Goal: Task Accomplishment & Management: Manage account settings

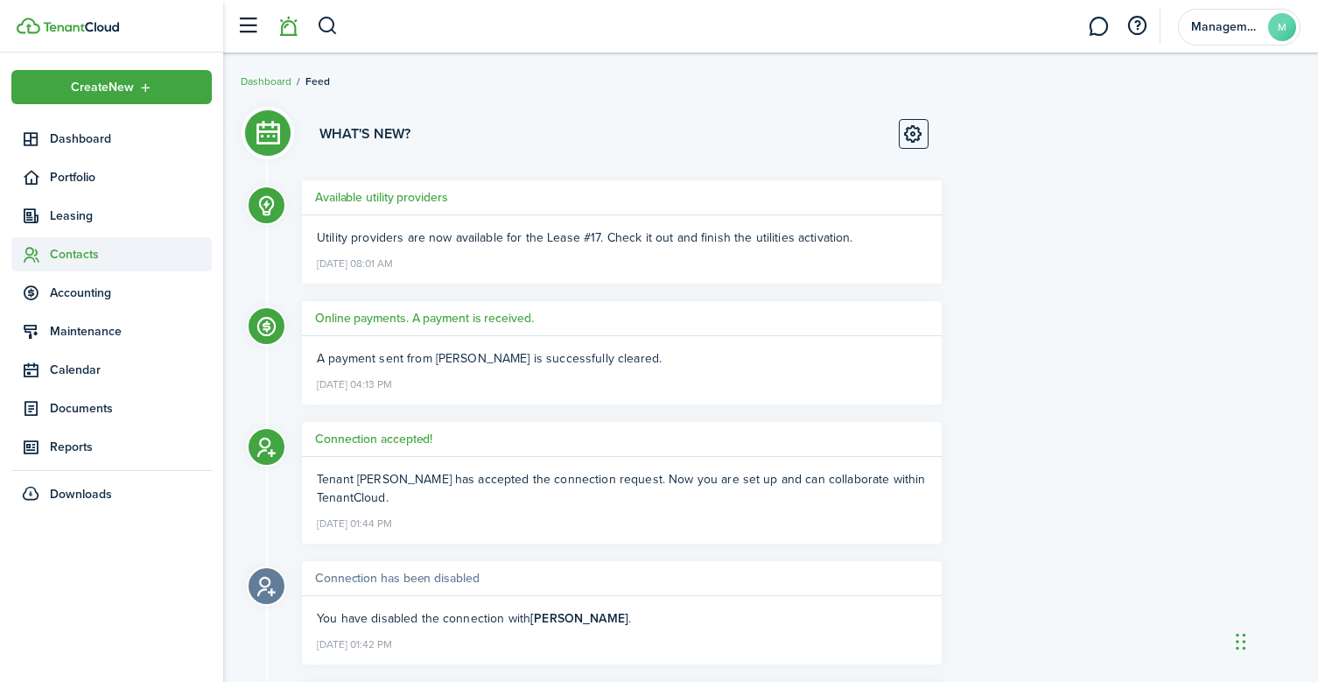
click at [94, 248] on span "Contacts" at bounding box center [131, 254] width 162 height 18
click at [84, 290] on span "Tenants" at bounding box center [131, 295] width 162 height 18
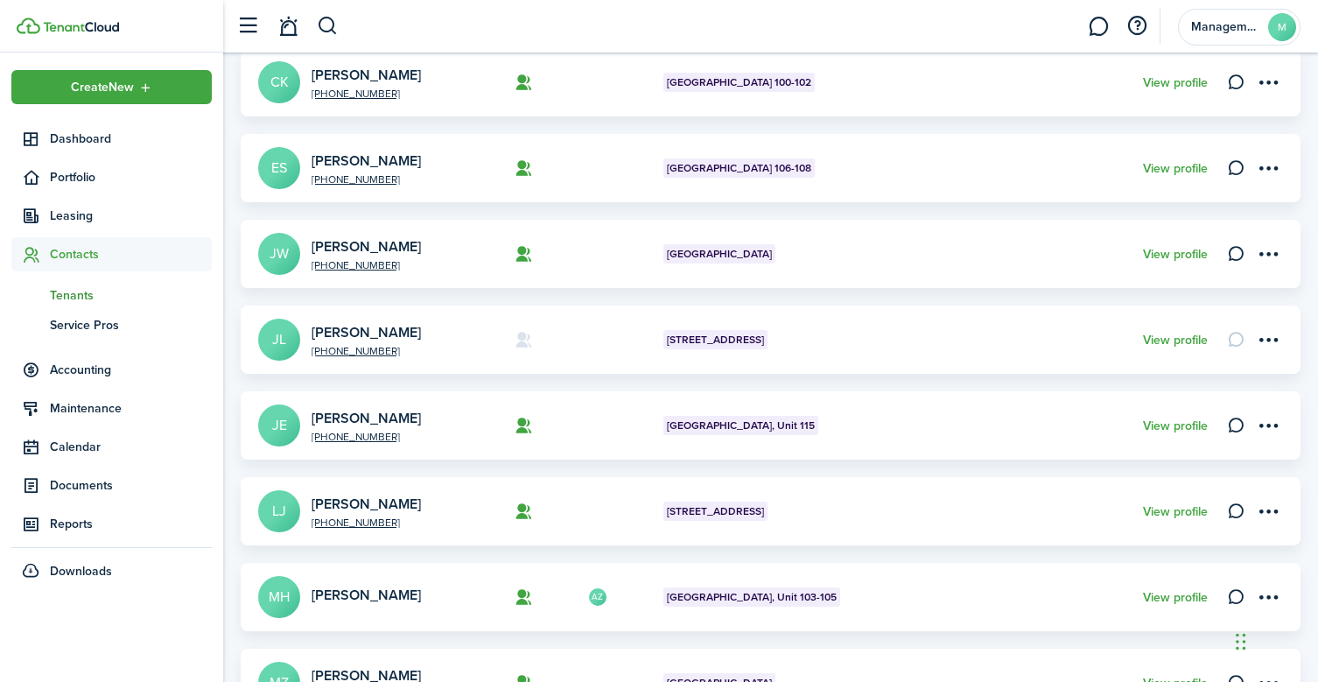
scroll to position [471, 0]
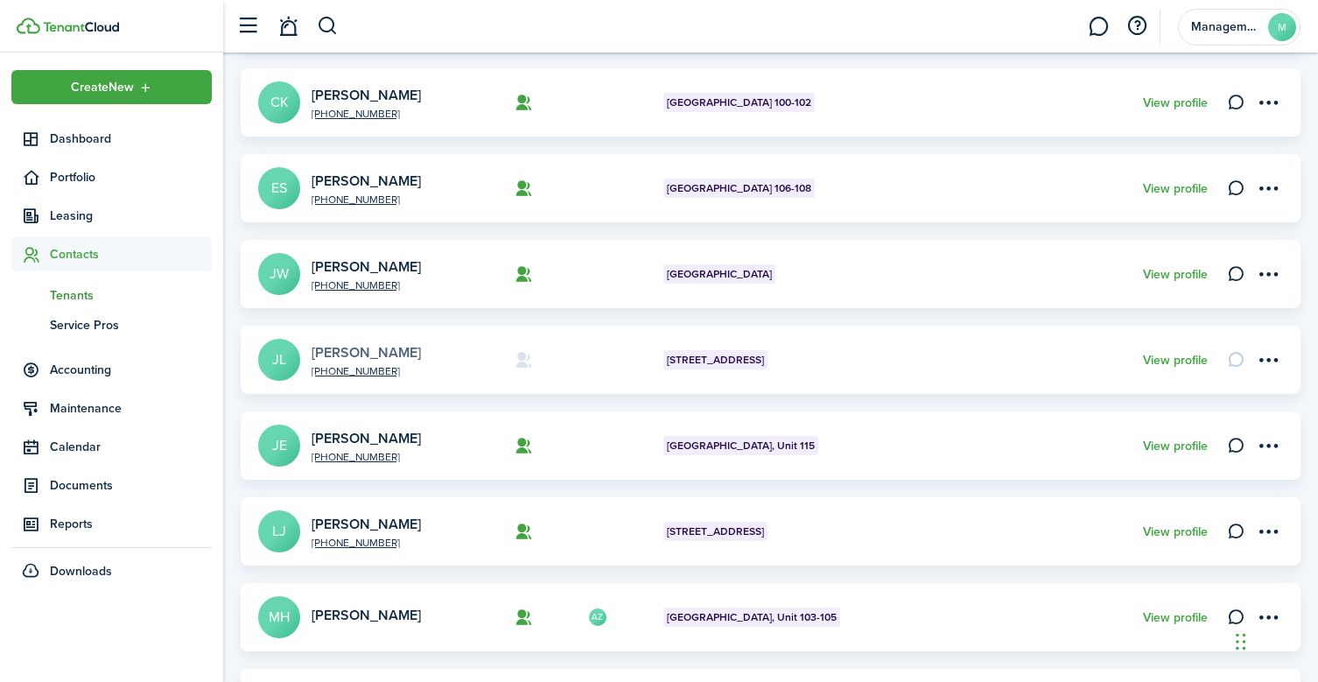
click at [355, 354] on link "[PERSON_NAME]" at bounding box center [365, 352] width 109 height 20
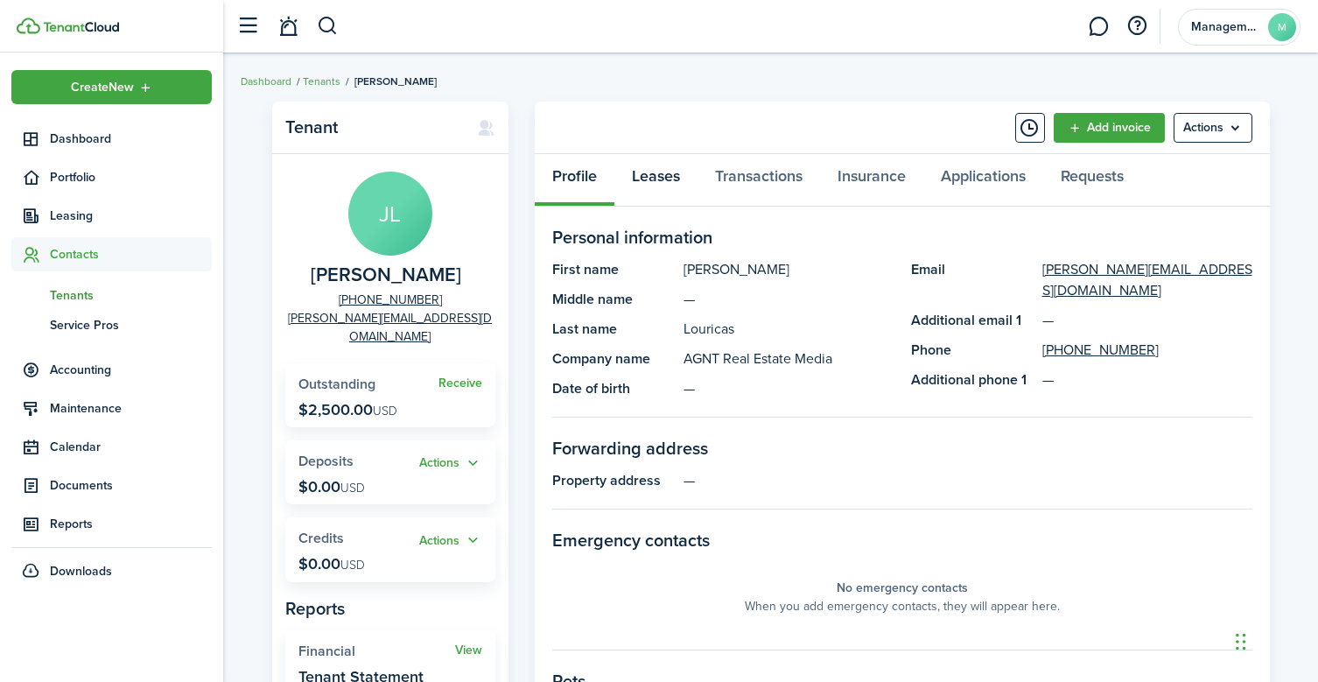
click at [673, 178] on link "Leases" at bounding box center [655, 180] width 83 height 52
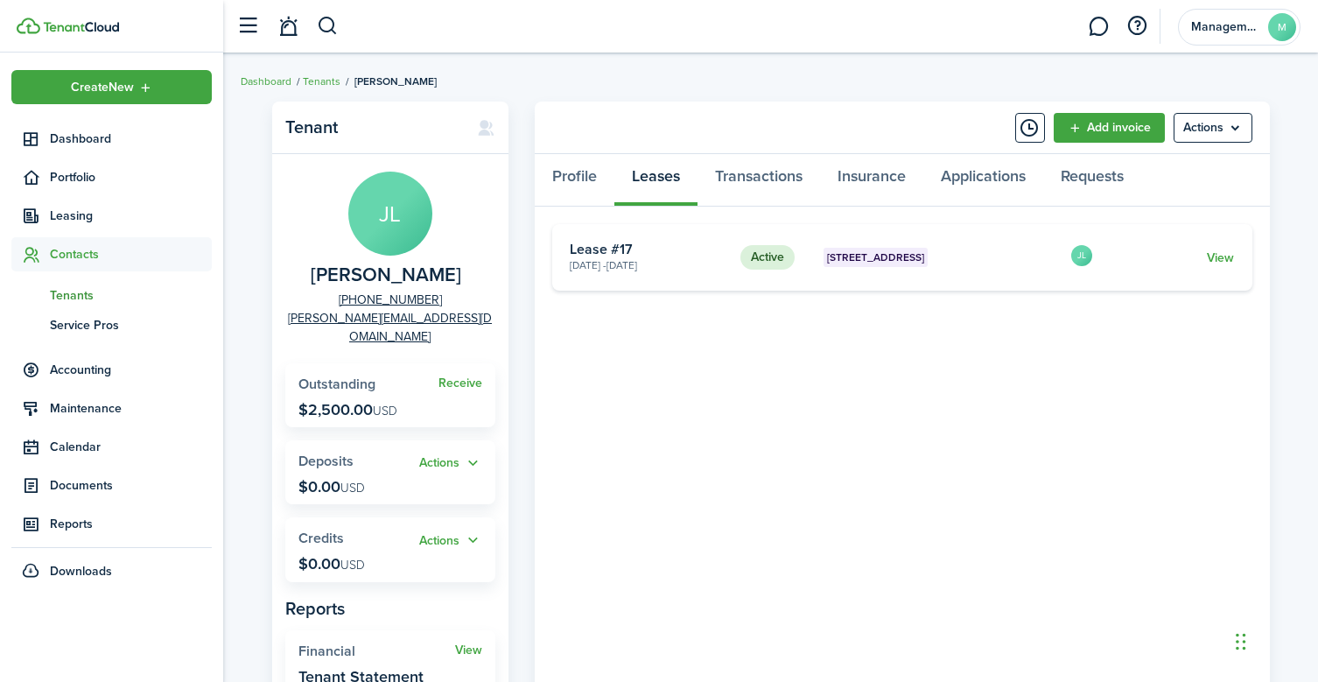
click at [657, 266] on card-description "[DATE] - [DATE]" at bounding box center [648, 265] width 157 height 16
click at [1215, 258] on link "View" at bounding box center [1220, 257] width 27 height 18
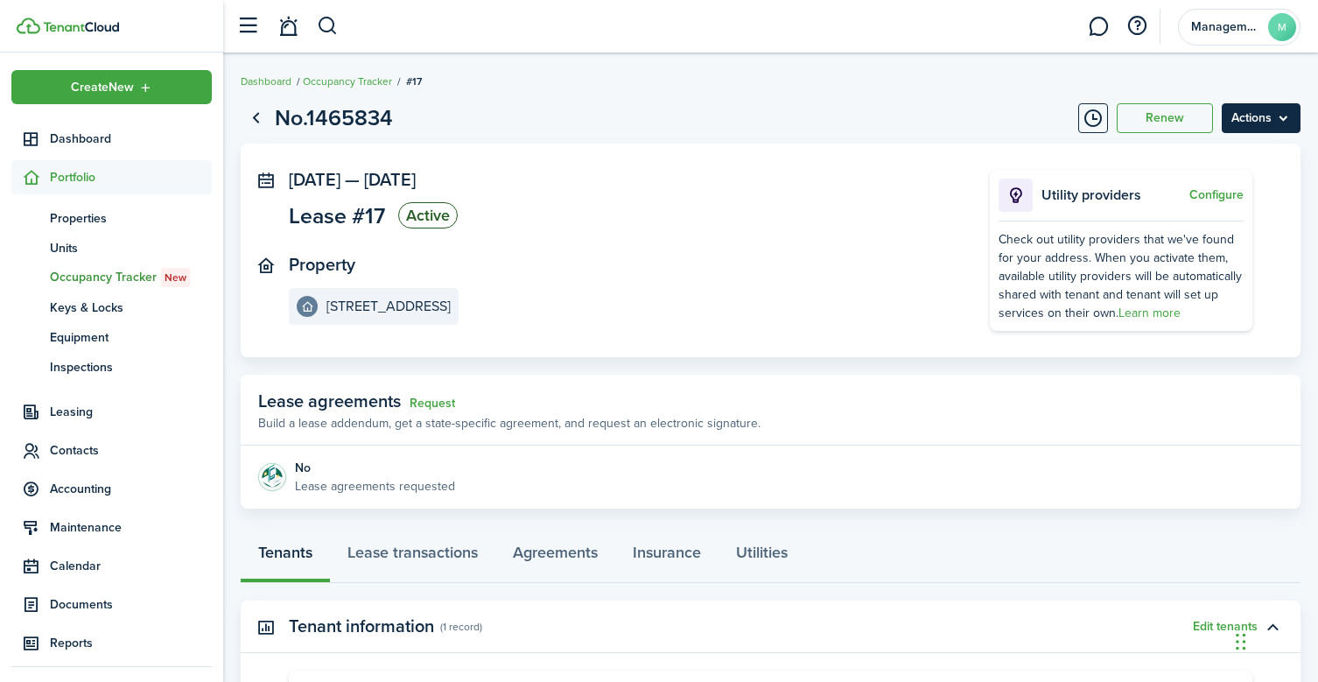
click at [1245, 115] on menu-btn "Actions" at bounding box center [1260, 118] width 79 height 30
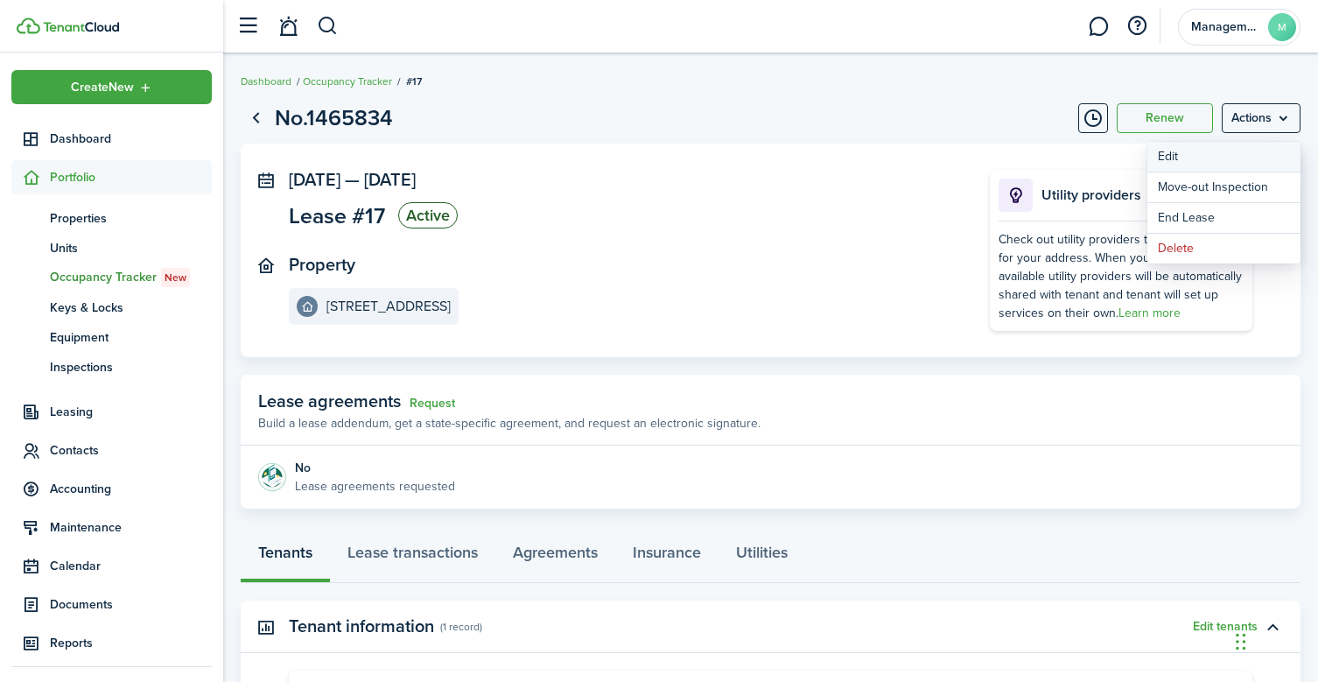
click at [1186, 151] on button "Edit" at bounding box center [1223, 157] width 153 height 30
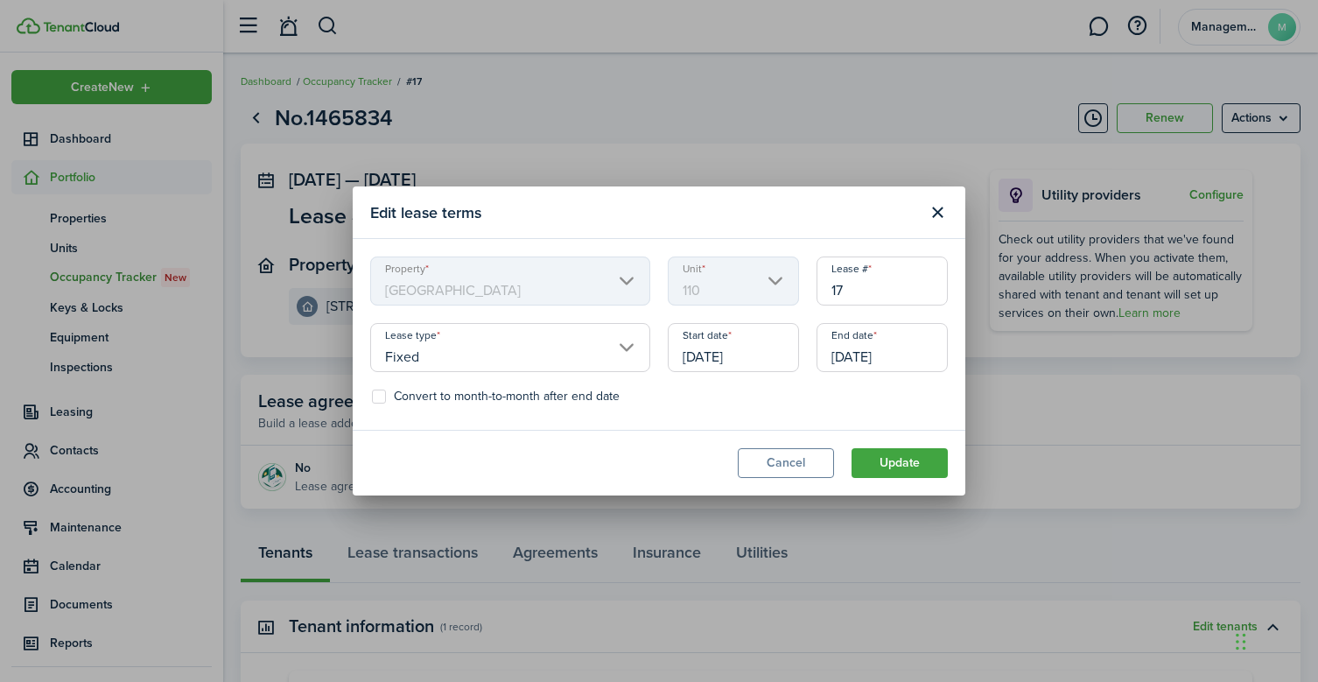
click at [722, 356] on input "[DATE]" at bounding box center [733, 347] width 131 height 49
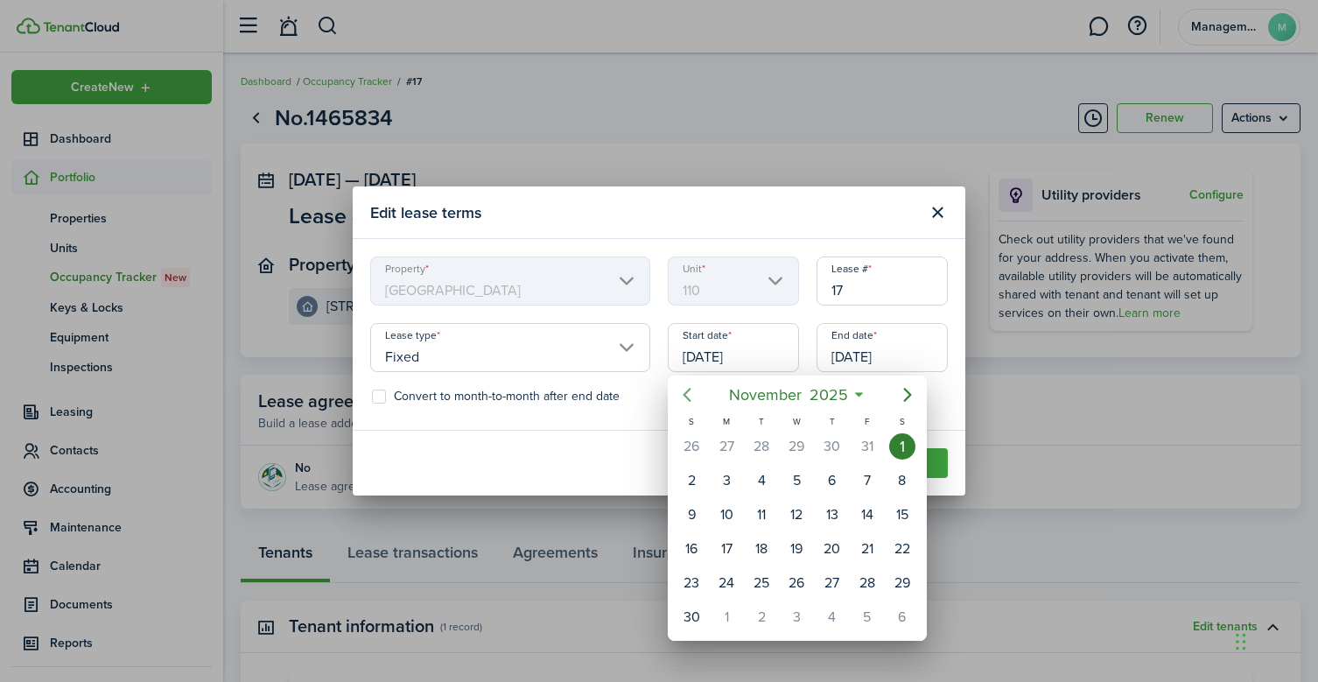
click at [686, 397] on icon "Previous page" at bounding box center [687, 395] width 8 height 14
click at [798, 451] on div "1" at bounding box center [796, 446] width 26 height 26
type input "[DATE]"
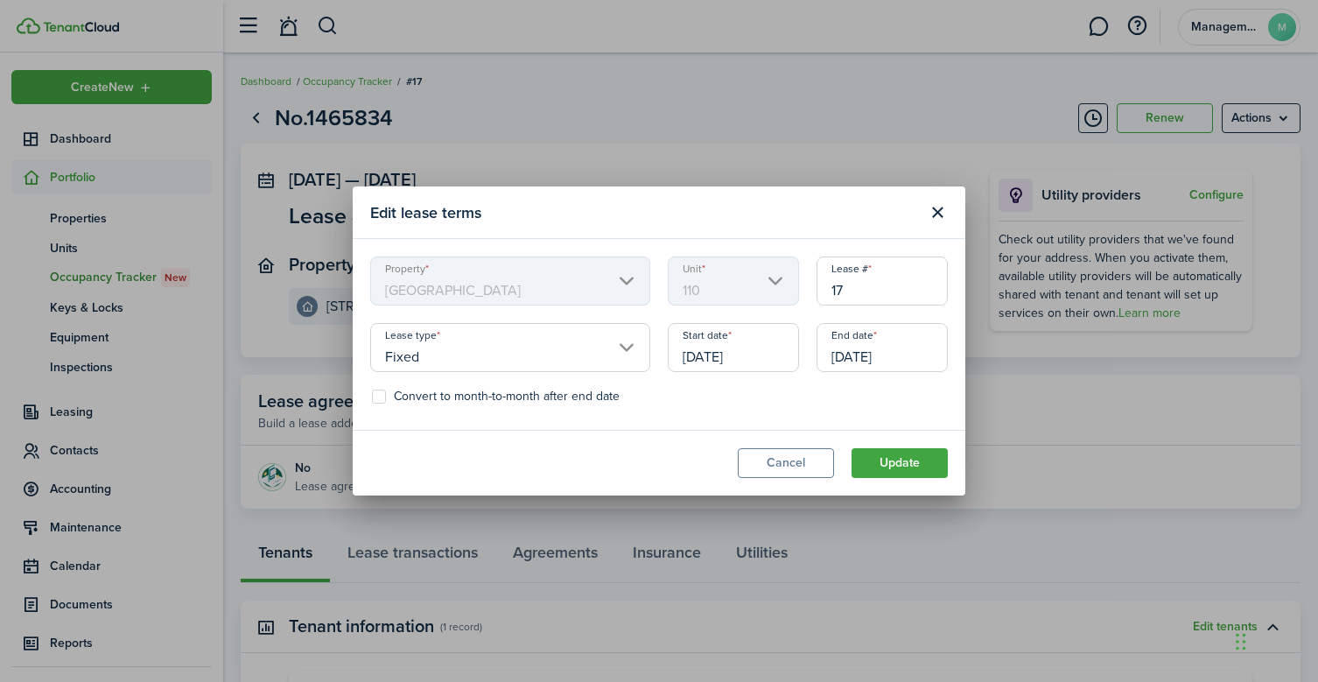
click at [888, 353] on input "[DATE]" at bounding box center [881, 347] width 131 height 49
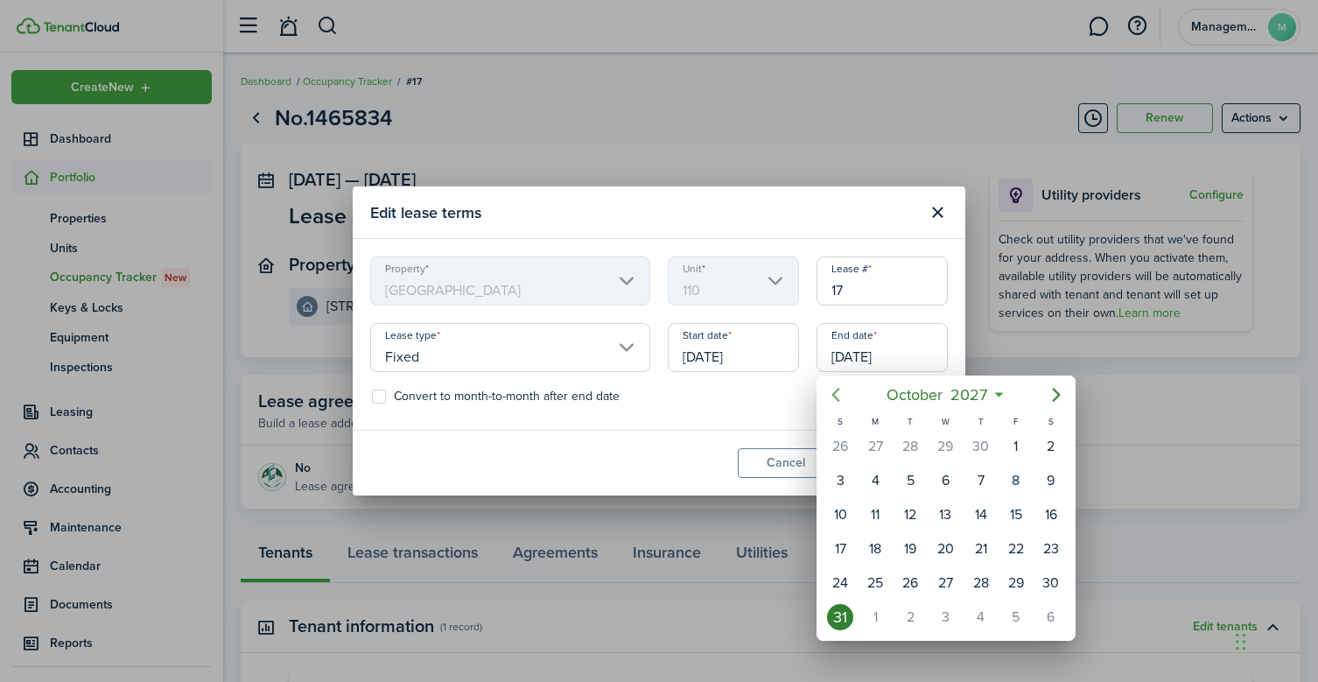
click at [833, 395] on icon "Previous page" at bounding box center [836, 395] width 8 height 14
click at [982, 585] on div "30" at bounding box center [981, 583] width 26 height 26
type input "[DATE]"
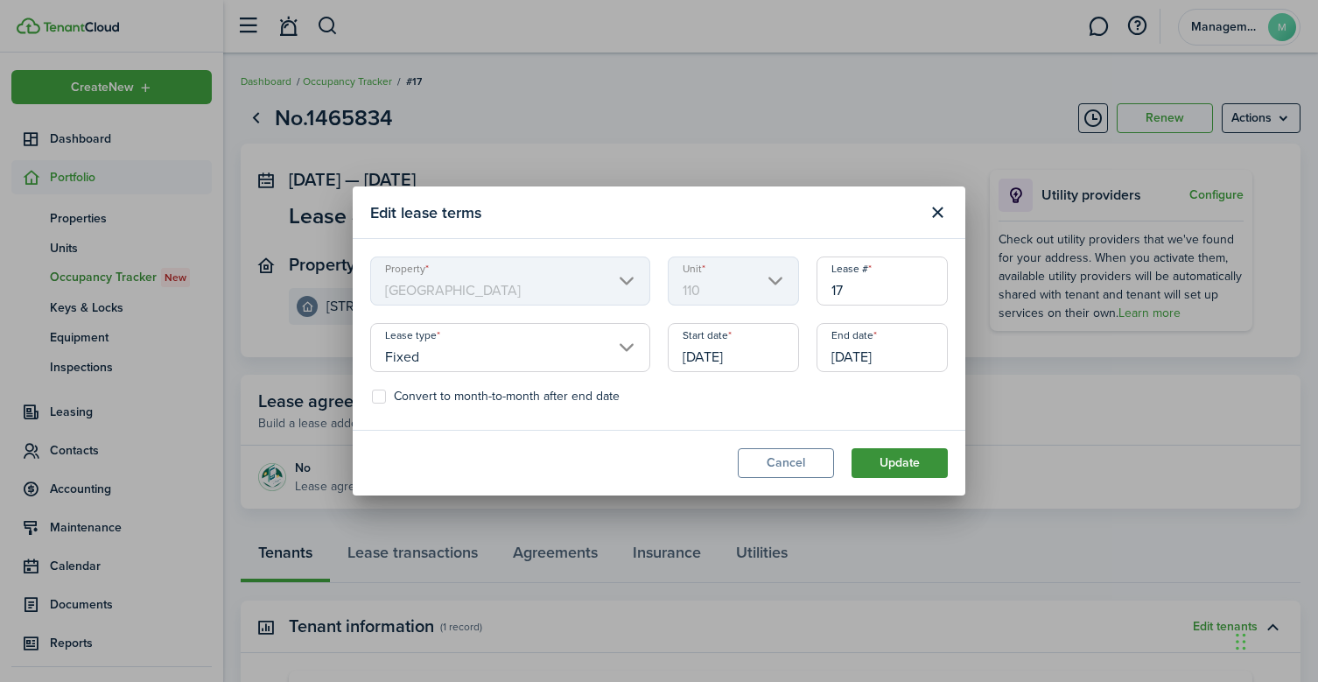
click at [905, 465] on button "Update" at bounding box center [899, 463] width 96 height 30
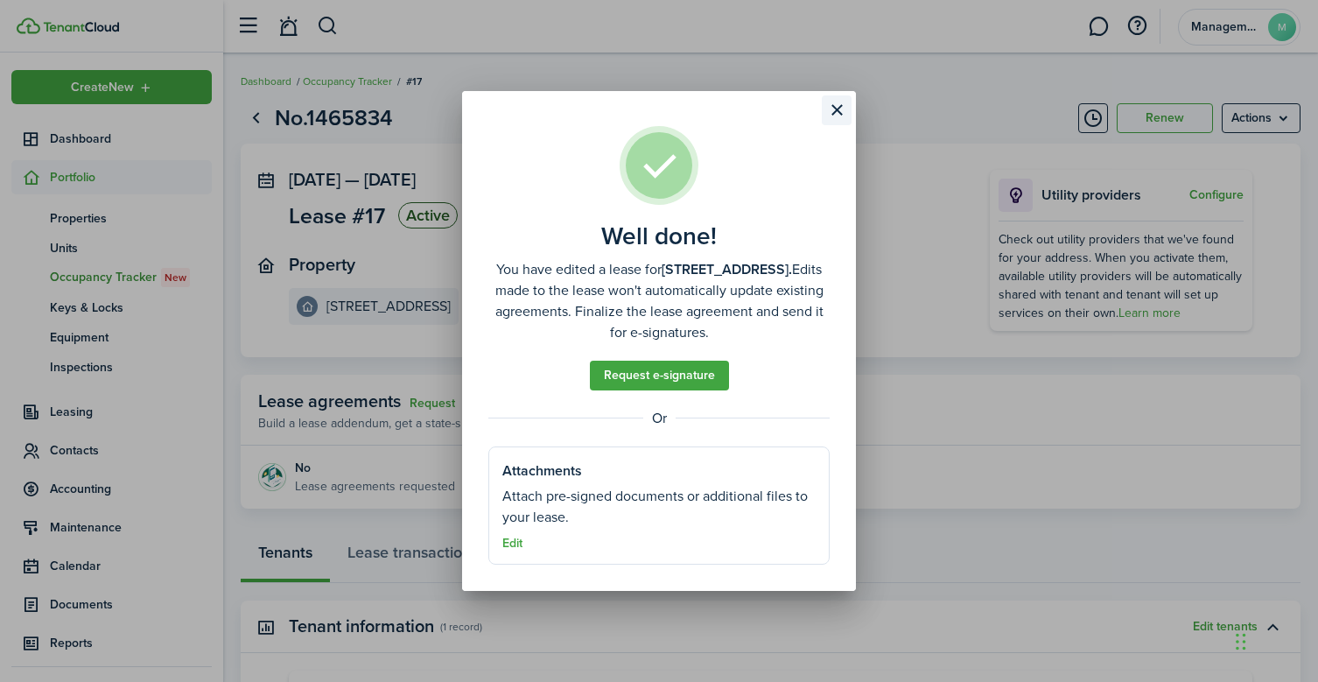
click at [833, 114] on button "Close modal" at bounding box center [837, 110] width 30 height 30
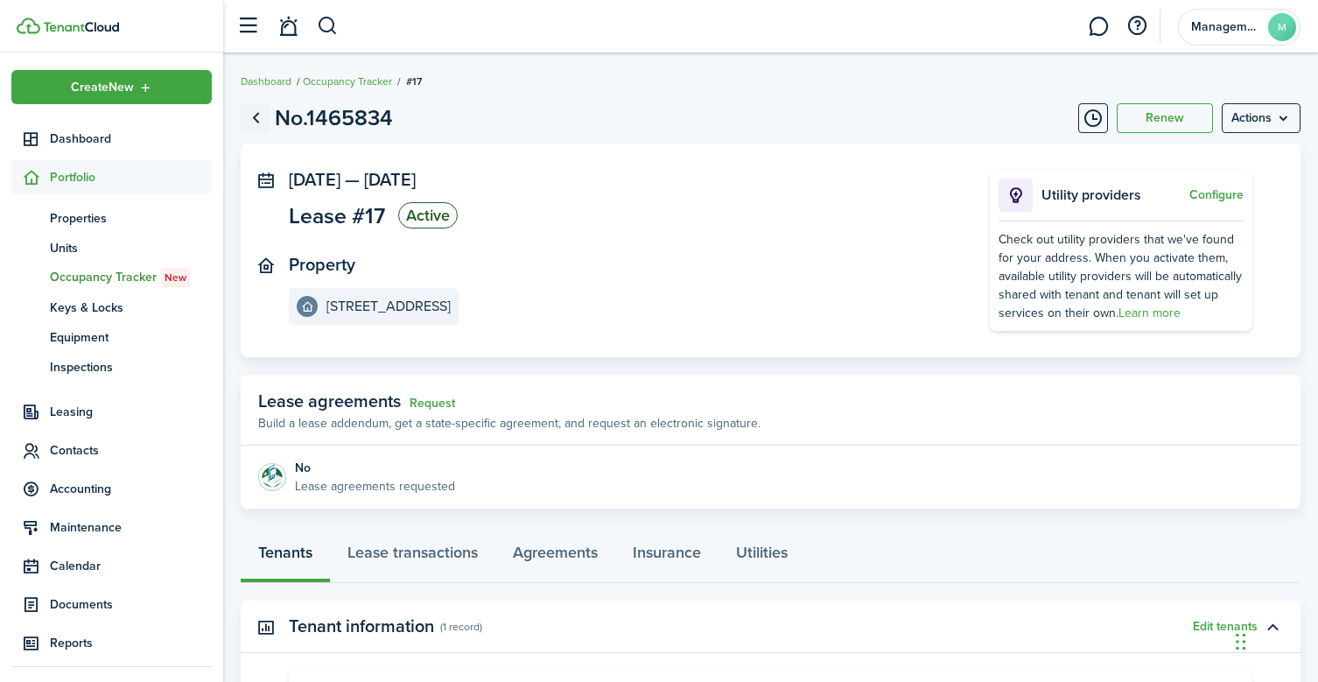
click at [257, 118] on link "Go back" at bounding box center [256, 118] width 30 height 30
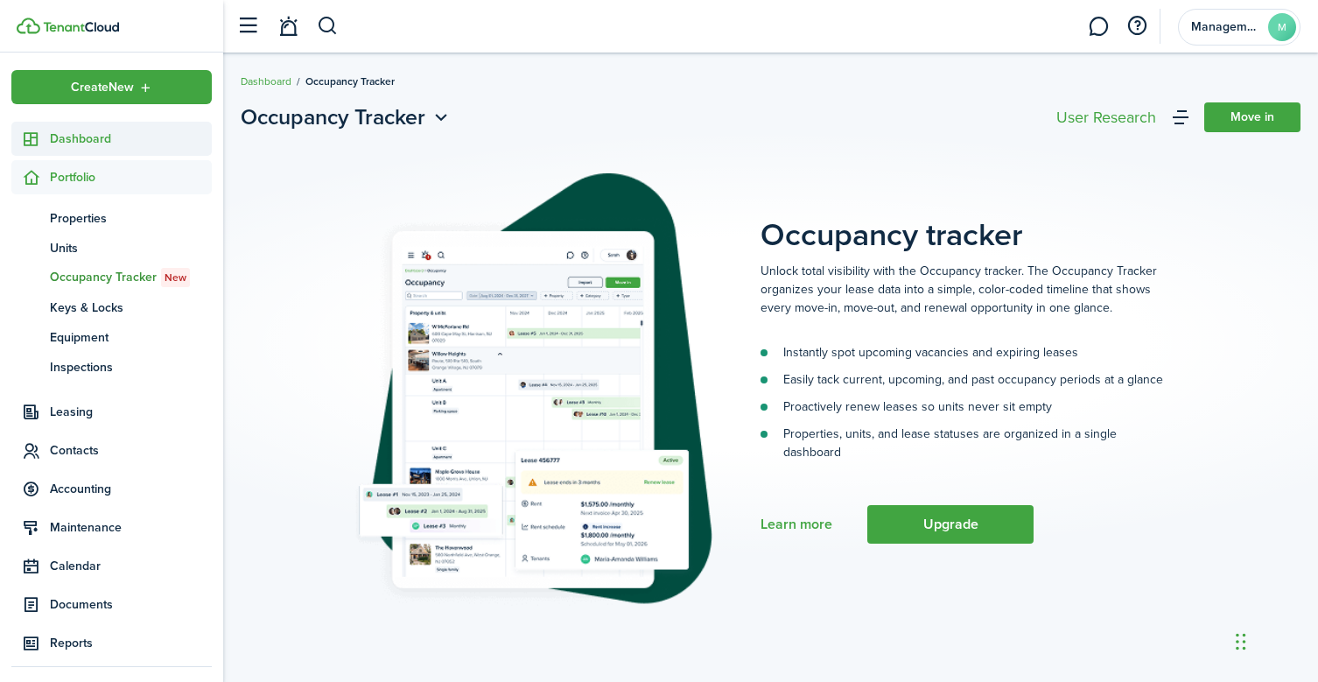
click at [81, 140] on span "Dashboard" at bounding box center [131, 138] width 162 height 18
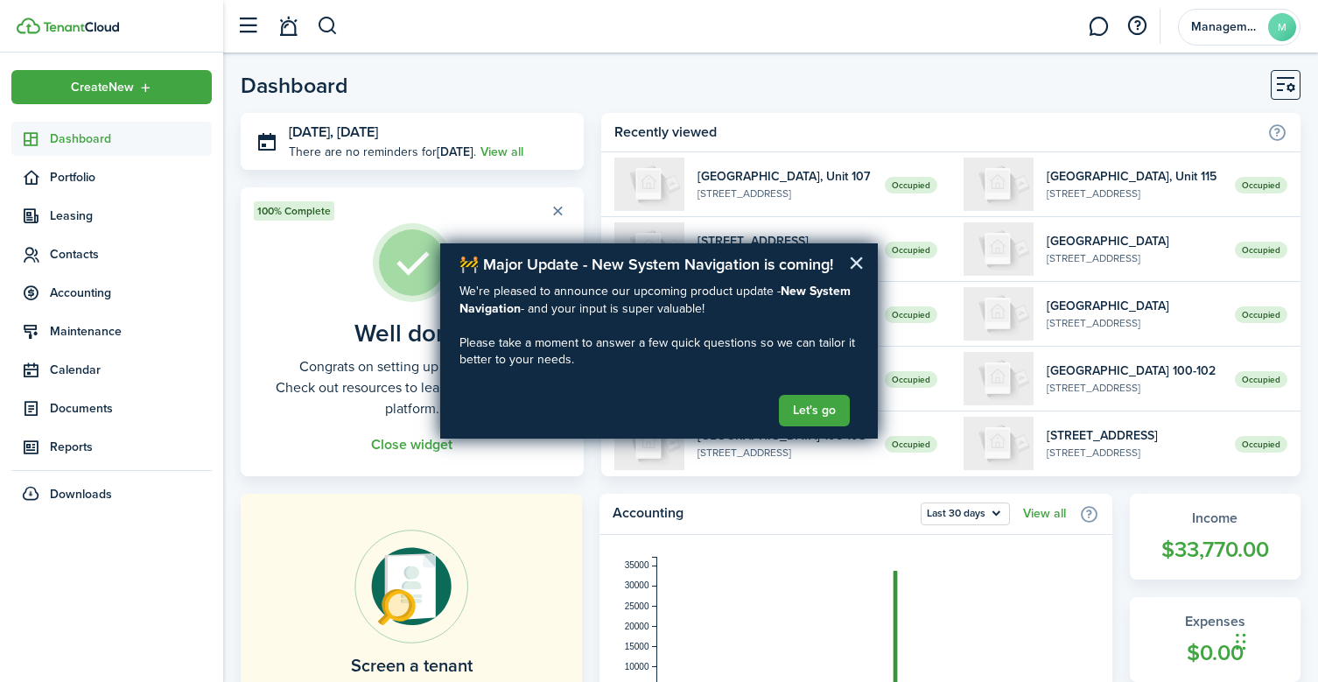
click at [858, 261] on button "×" at bounding box center [856, 262] width 17 height 28
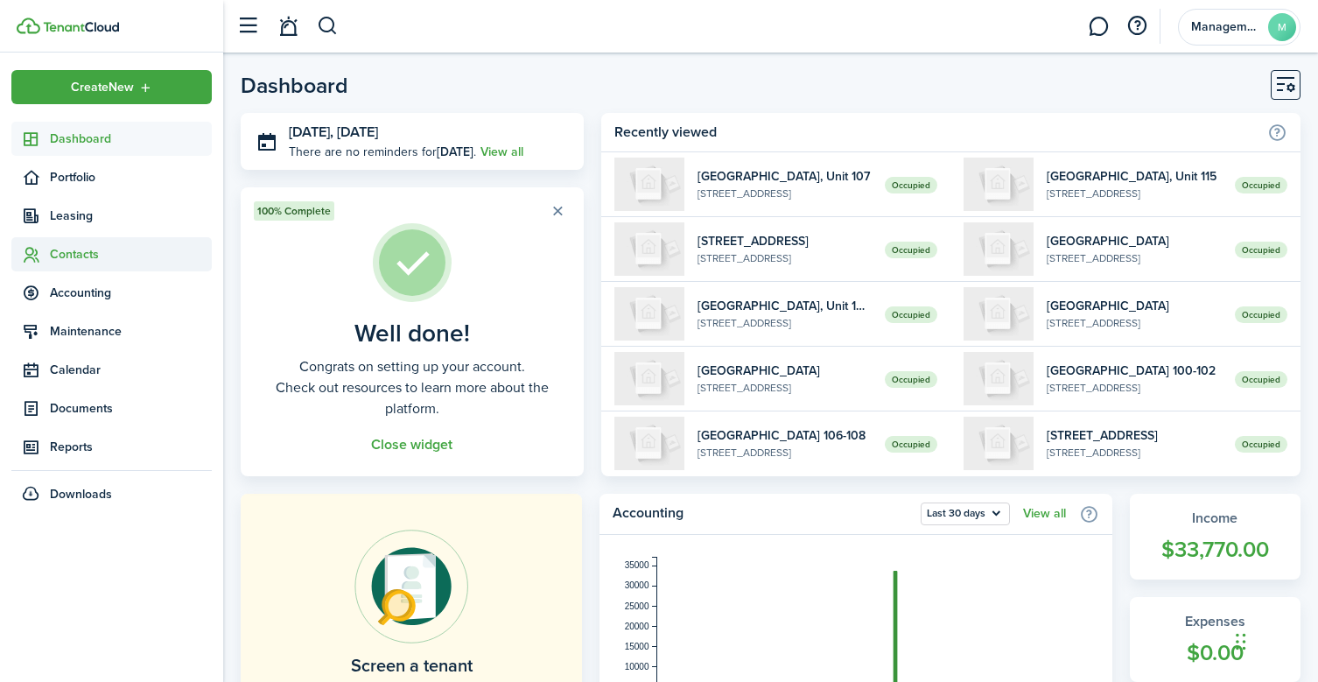
click at [91, 253] on span "Contacts" at bounding box center [131, 254] width 162 height 18
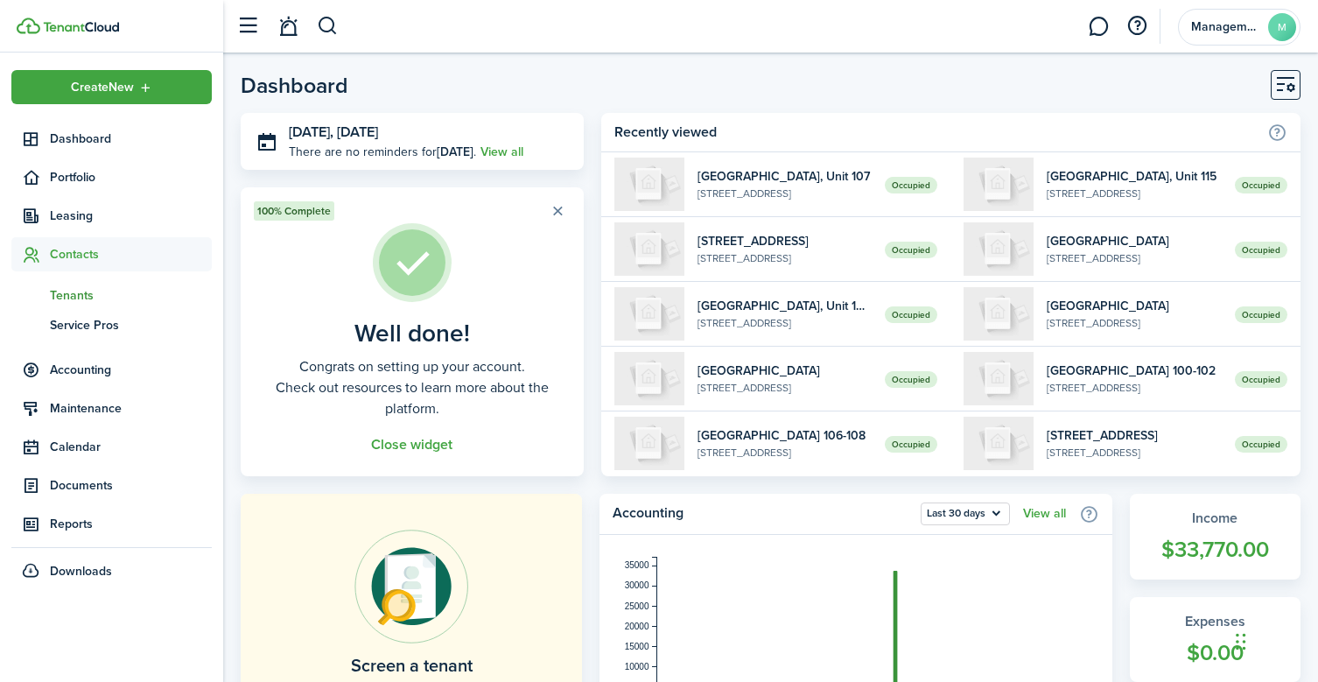
click at [72, 288] on span "Tenants" at bounding box center [131, 295] width 162 height 18
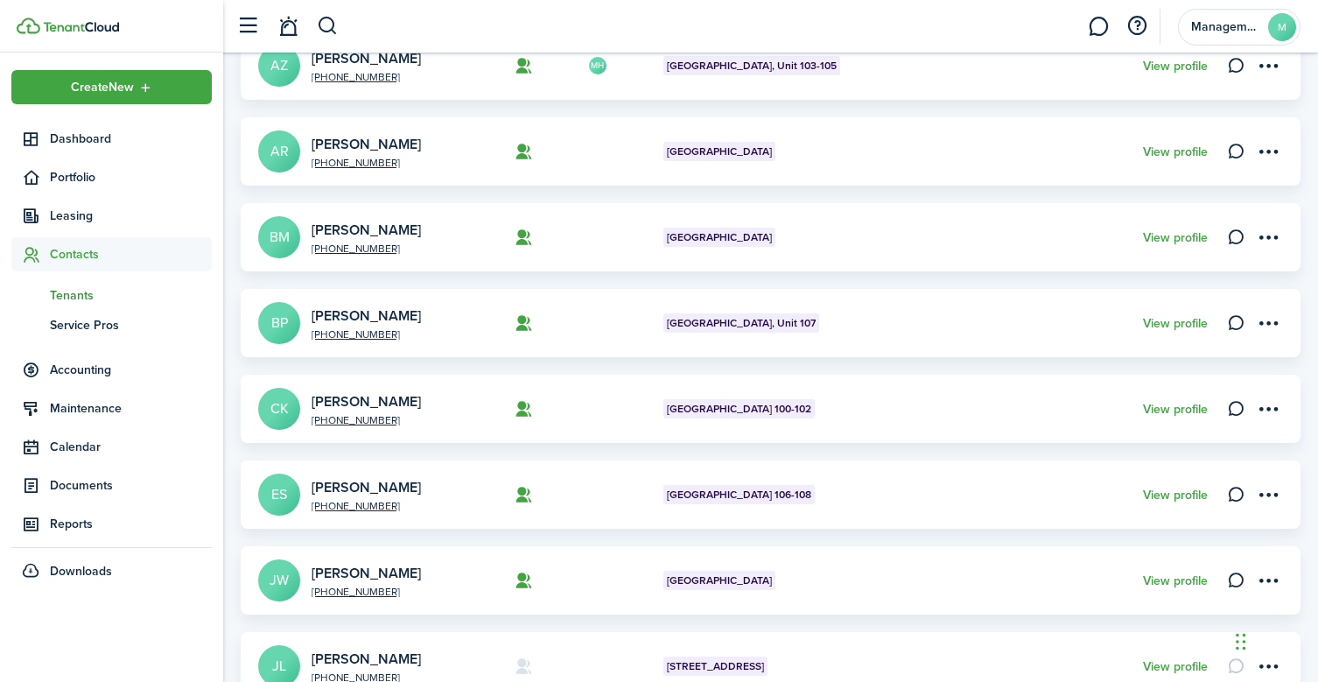
scroll to position [292, 0]
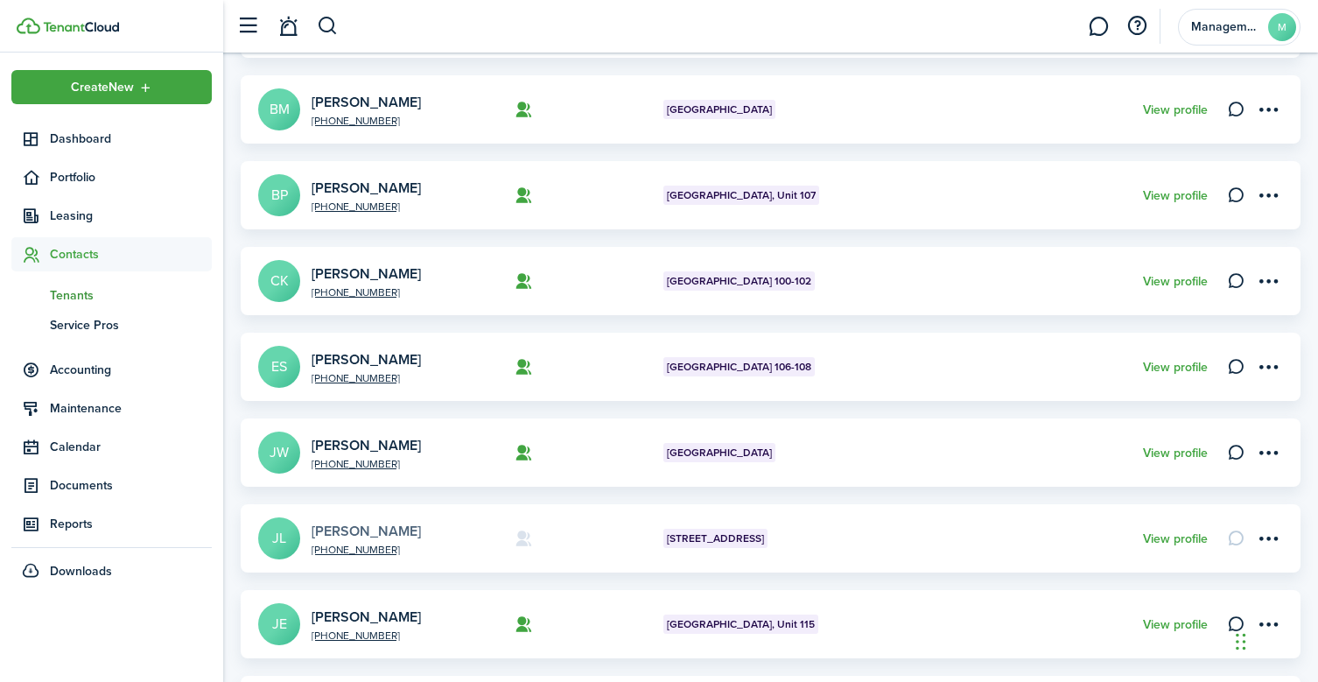
click at [331, 532] on link "[PERSON_NAME]" at bounding box center [365, 531] width 109 height 20
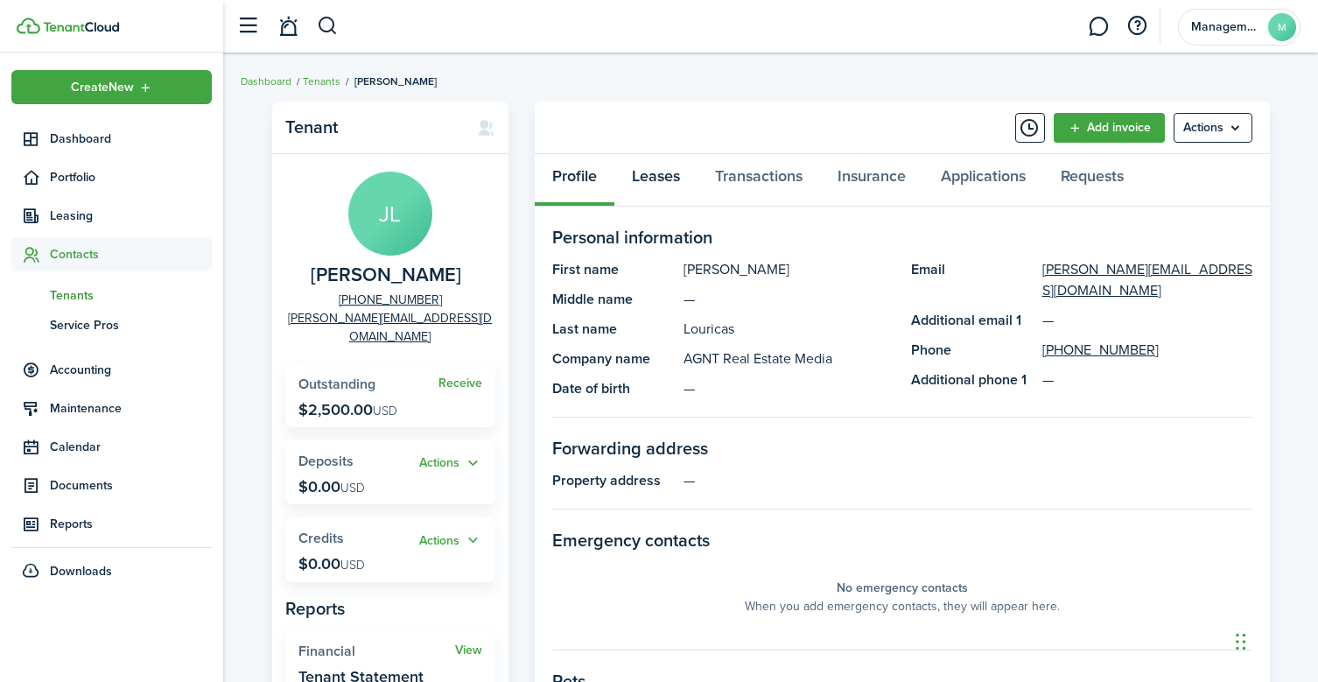
click at [652, 183] on link "Leases" at bounding box center [655, 180] width 83 height 52
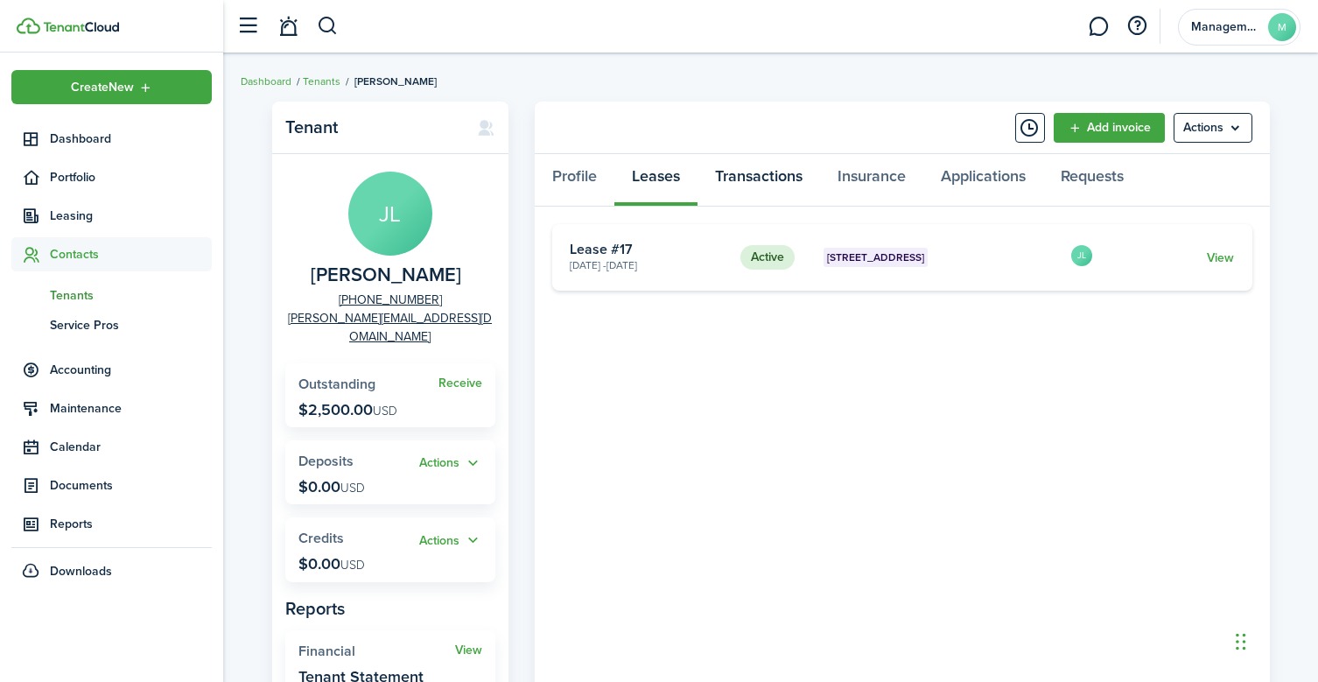
click at [773, 177] on link "Transactions" at bounding box center [758, 180] width 122 height 52
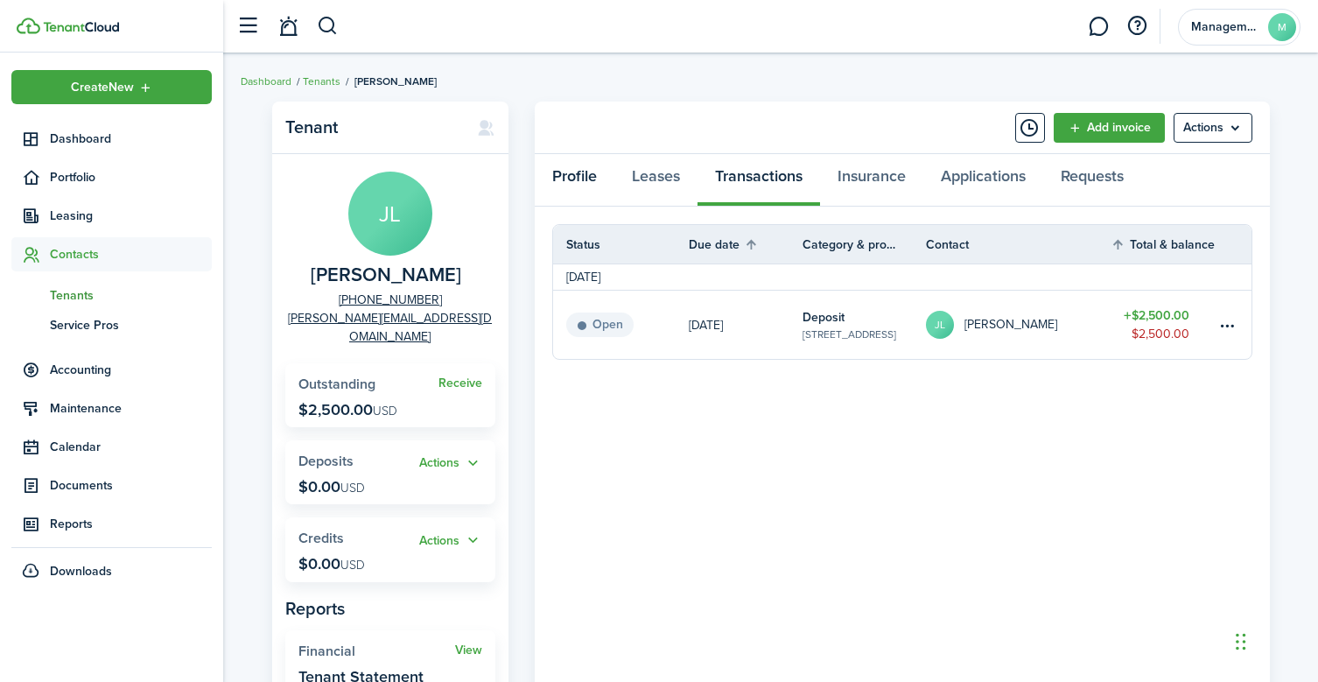
click at [570, 178] on link "Profile" at bounding box center [575, 180] width 80 height 52
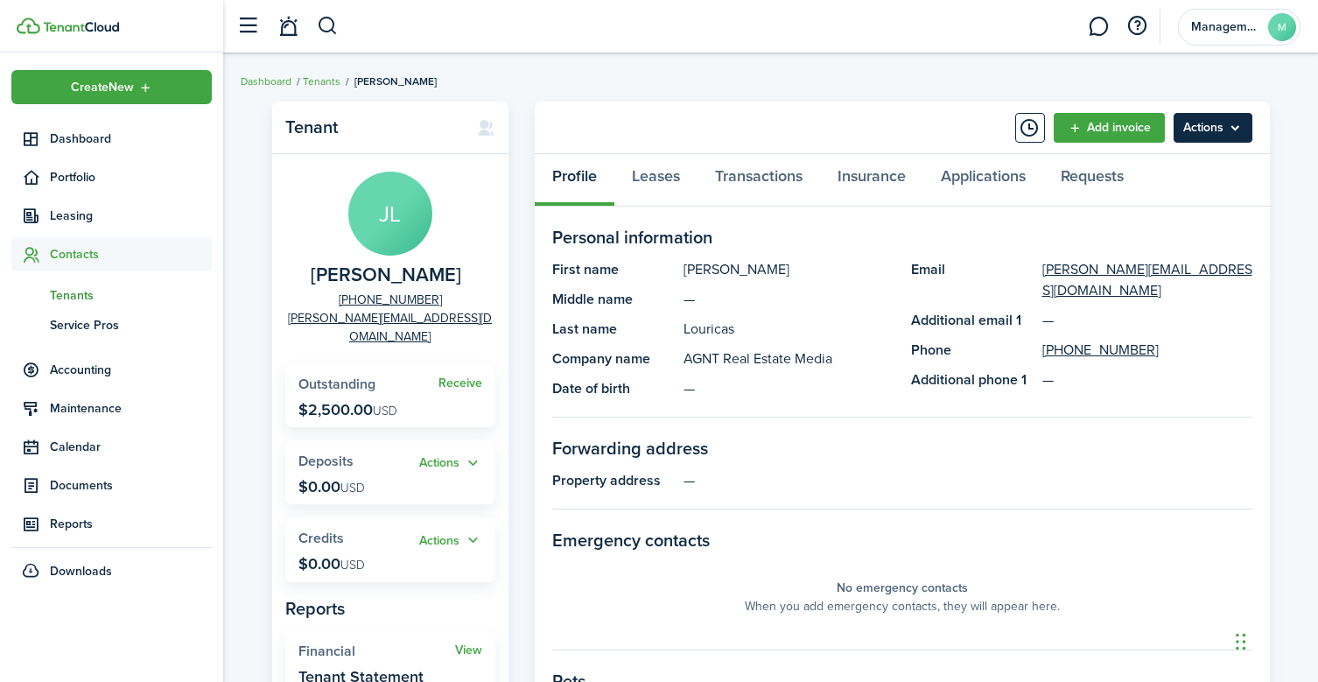
click at [1221, 123] on menu-btn "Actions" at bounding box center [1212, 128] width 79 height 30
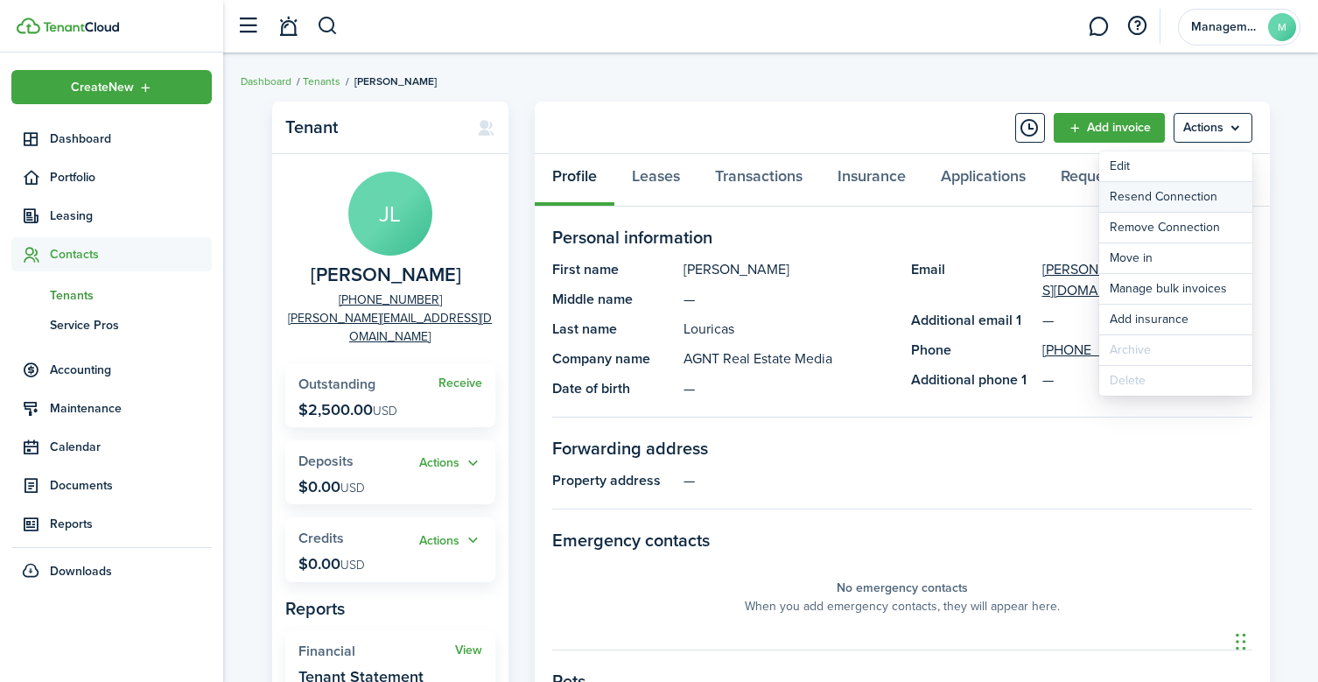
click at [1205, 197] on button "Resend Connection" at bounding box center [1175, 197] width 153 height 30
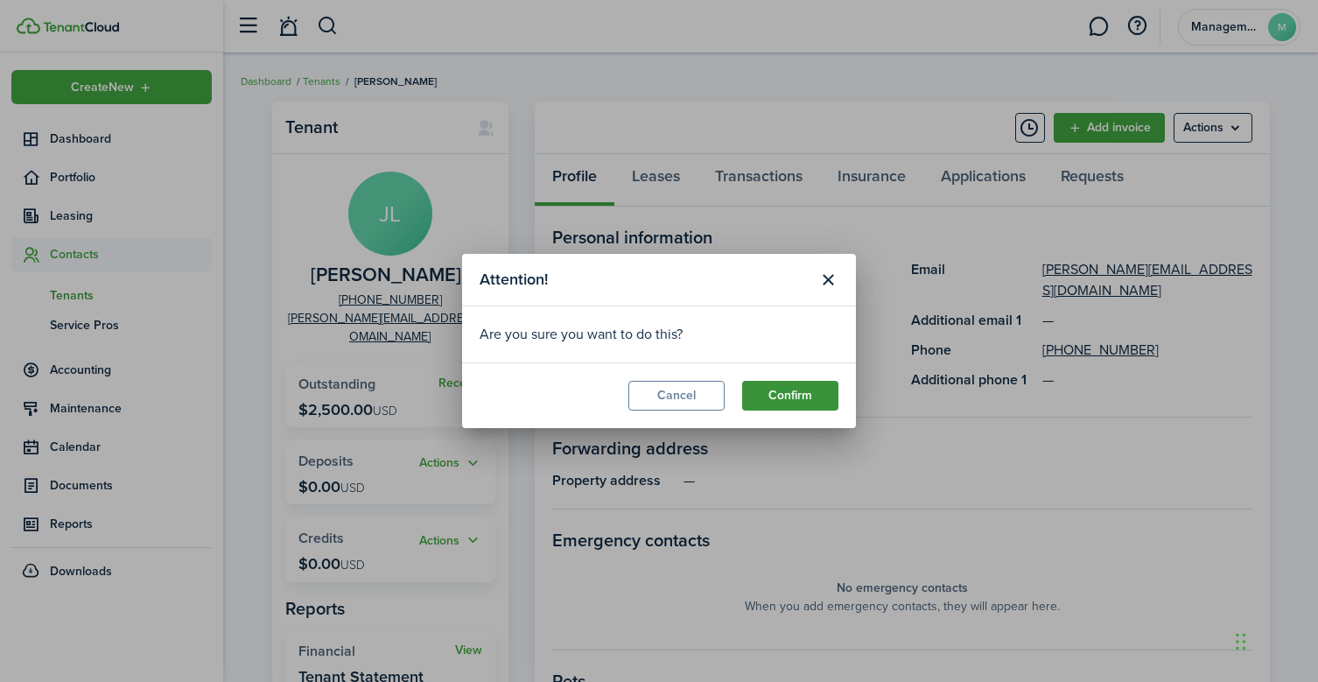
click at [810, 399] on button "Confirm" at bounding box center [790, 396] width 96 height 30
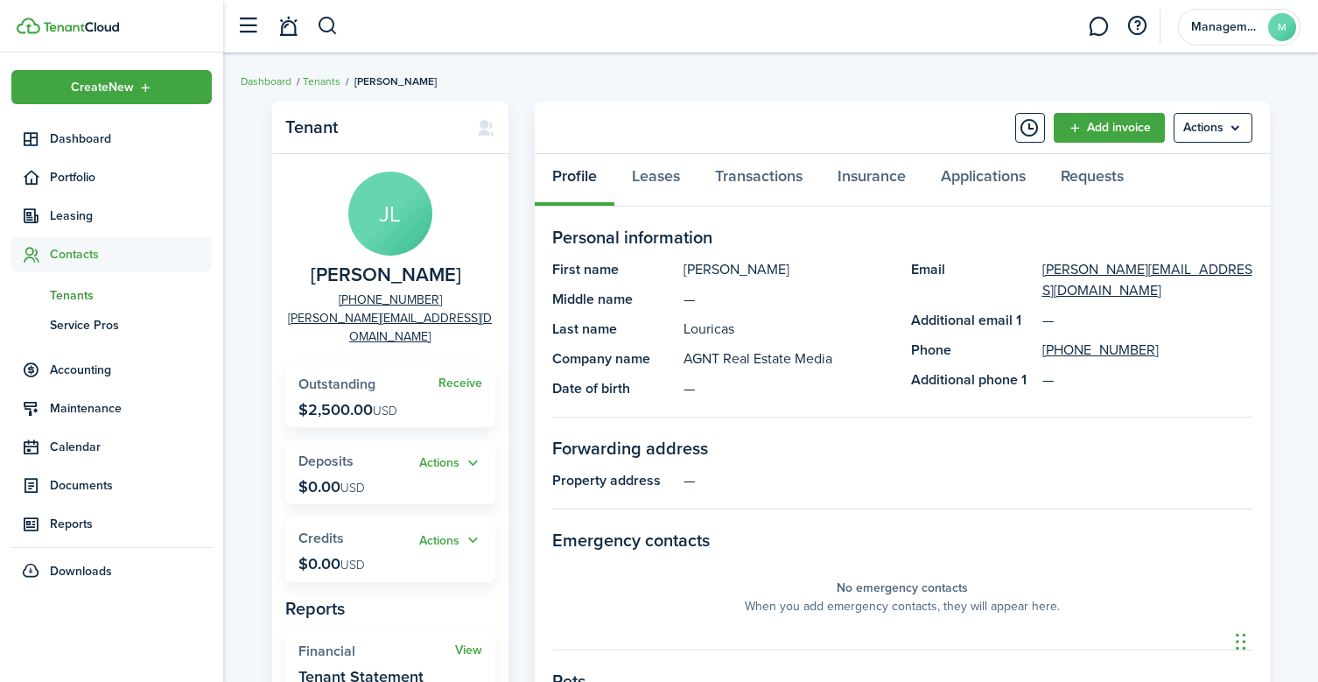
click at [80, 256] on span "Contacts" at bounding box center [131, 254] width 162 height 18
click at [81, 252] on span "Contacts" at bounding box center [131, 254] width 162 height 18
click at [90, 139] on span "Dashboard" at bounding box center [131, 138] width 162 height 18
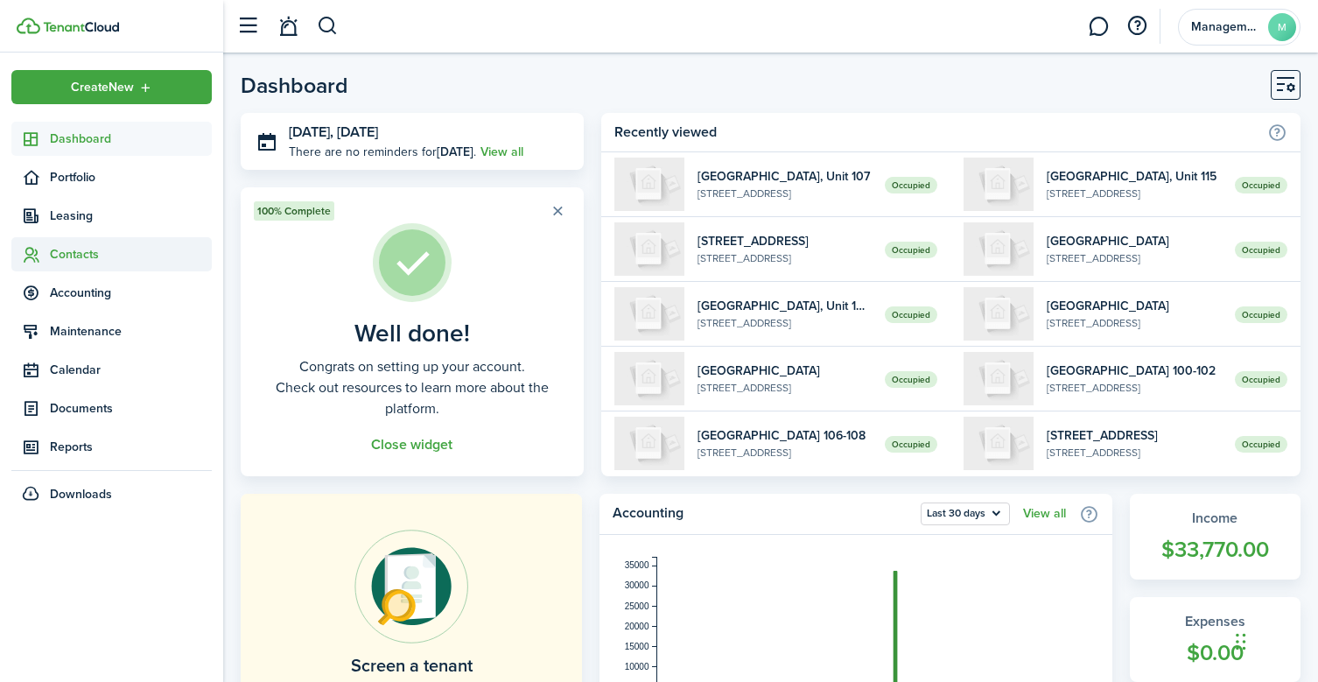
click at [71, 250] on span "Contacts" at bounding box center [131, 254] width 162 height 18
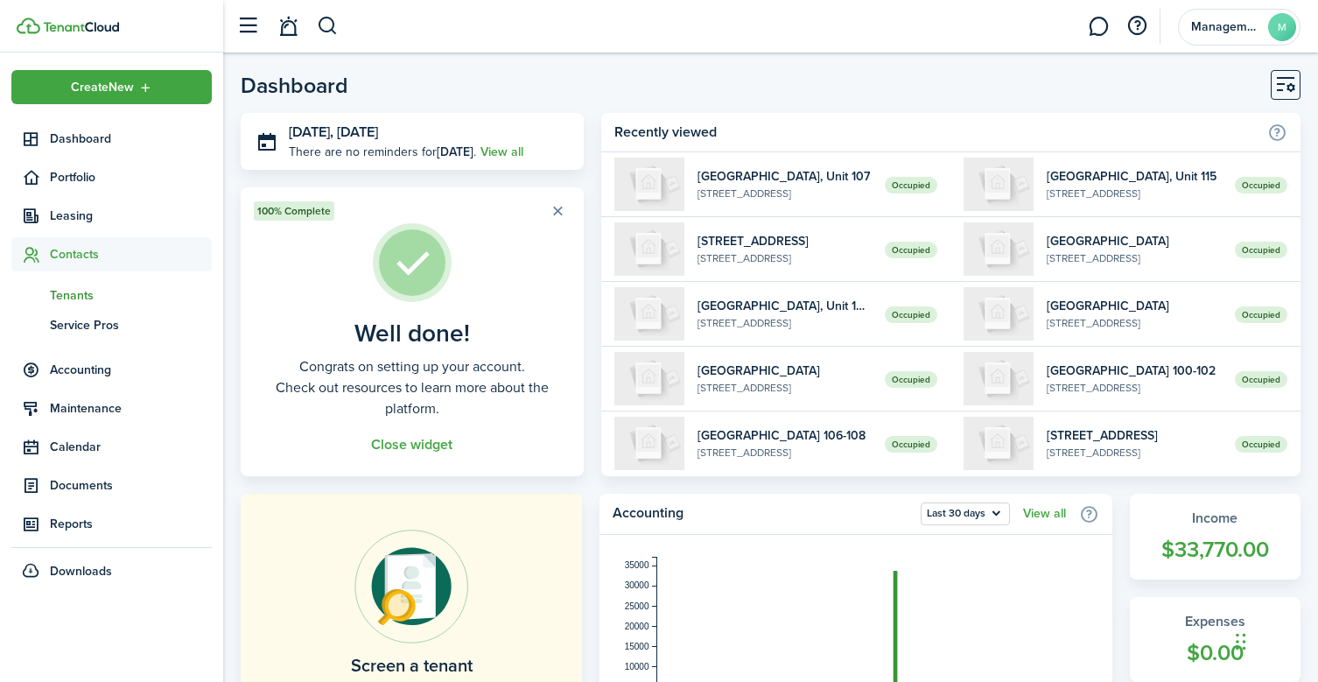
click at [79, 290] on span "Tenants" at bounding box center [131, 295] width 162 height 18
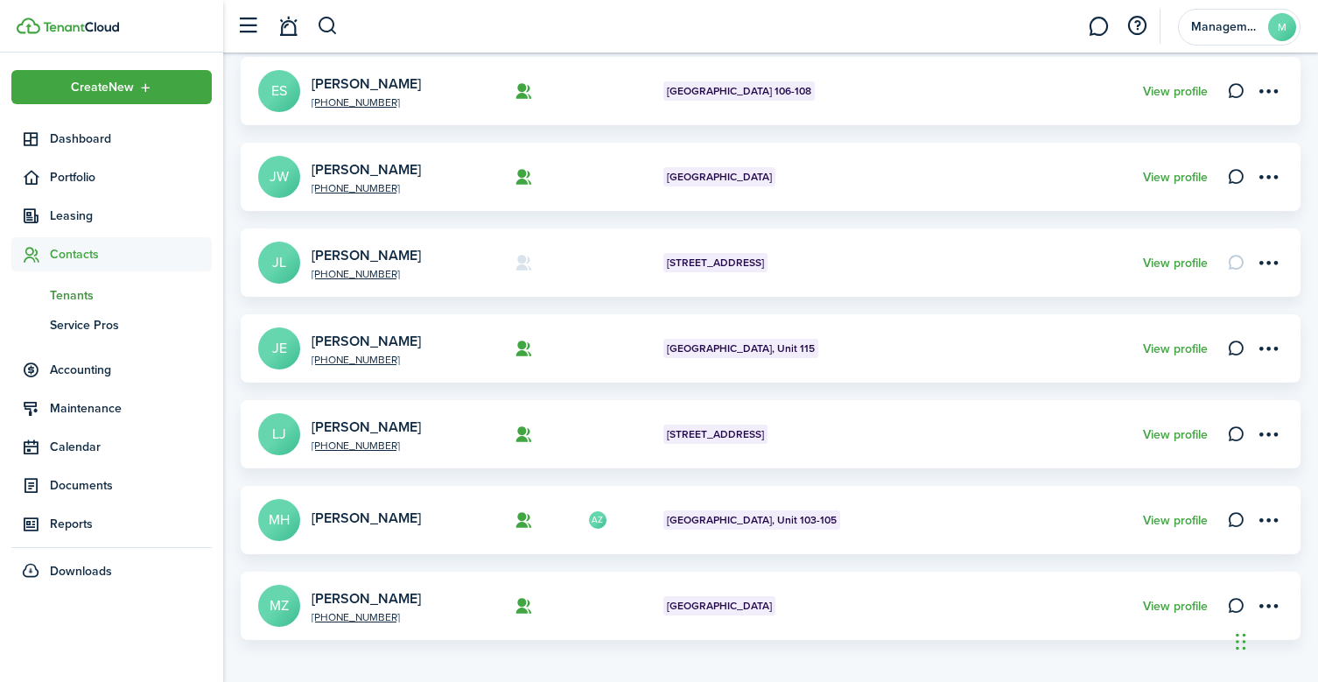
scroll to position [574, 0]
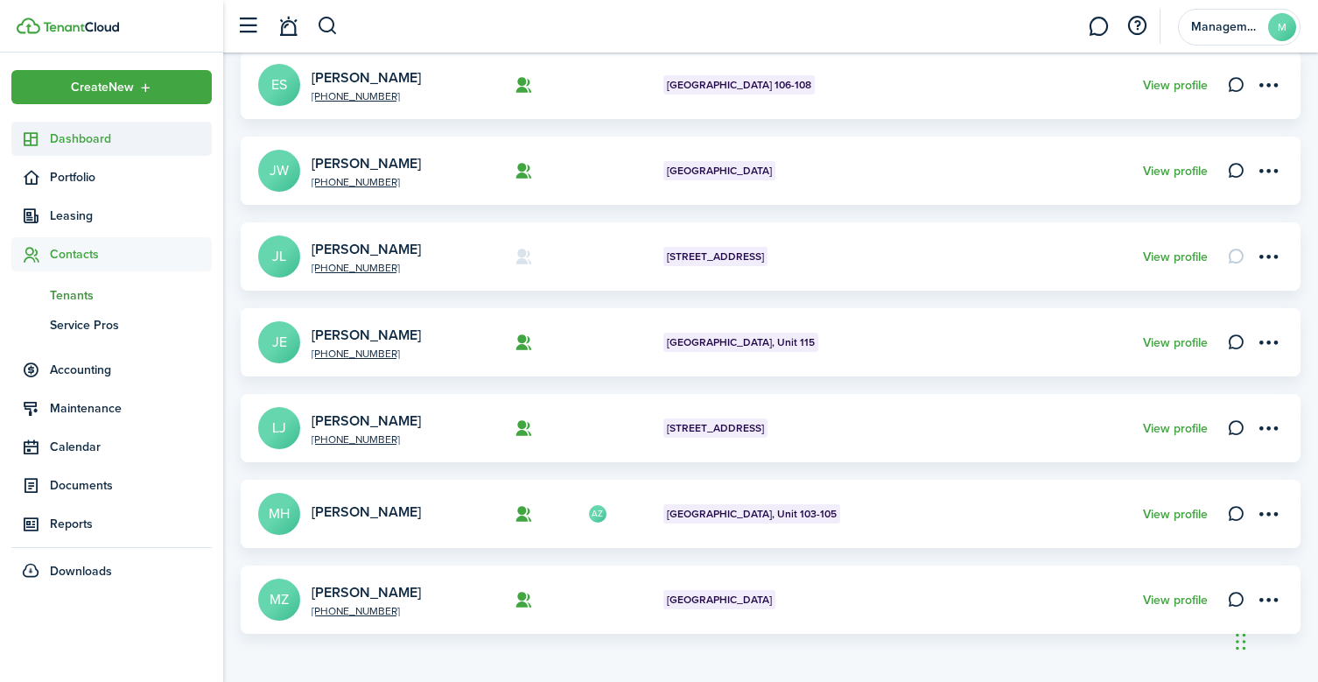
click at [58, 138] on span "Dashboard" at bounding box center [131, 138] width 162 height 18
